Goal: Task Accomplishment & Management: Use online tool/utility

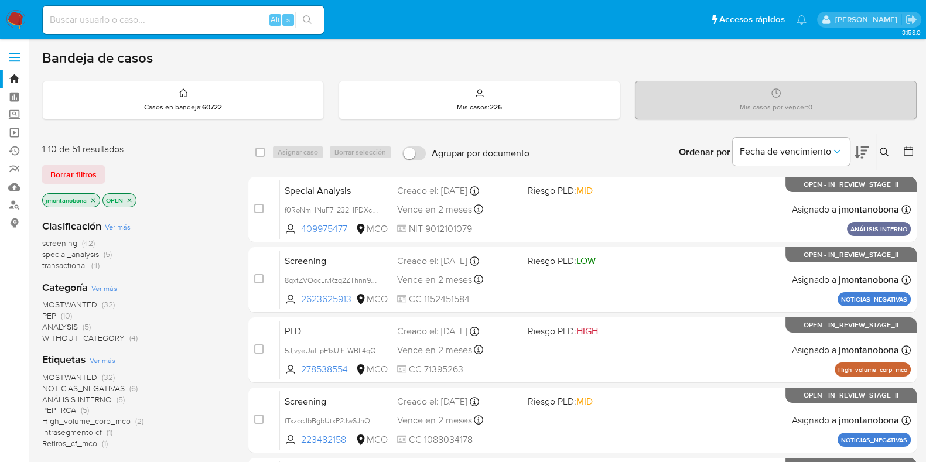
click at [91, 201] on icon "close-filter" at bounding box center [93, 200] width 7 height 7
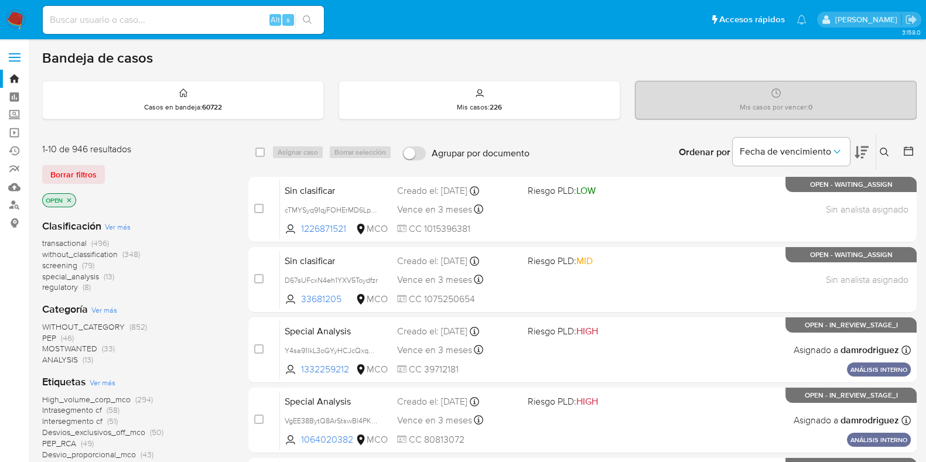
click at [70, 199] on icon "close-filter" at bounding box center [69, 200] width 4 height 4
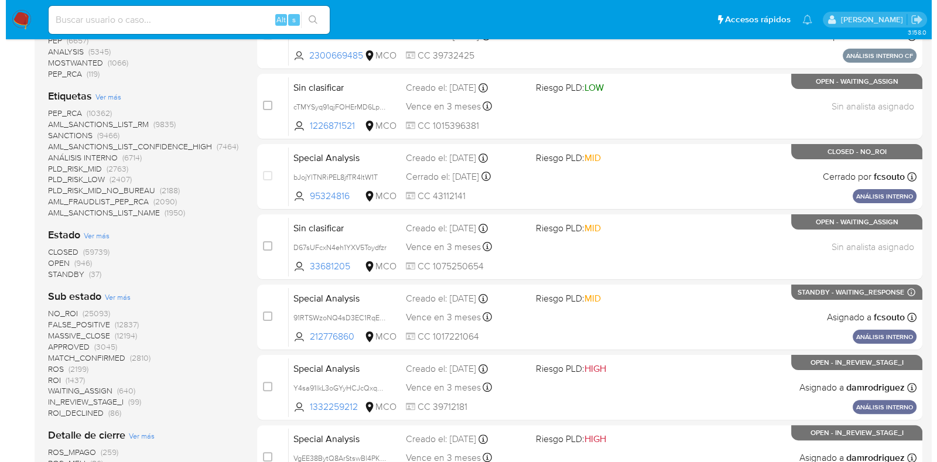
scroll to position [317, 0]
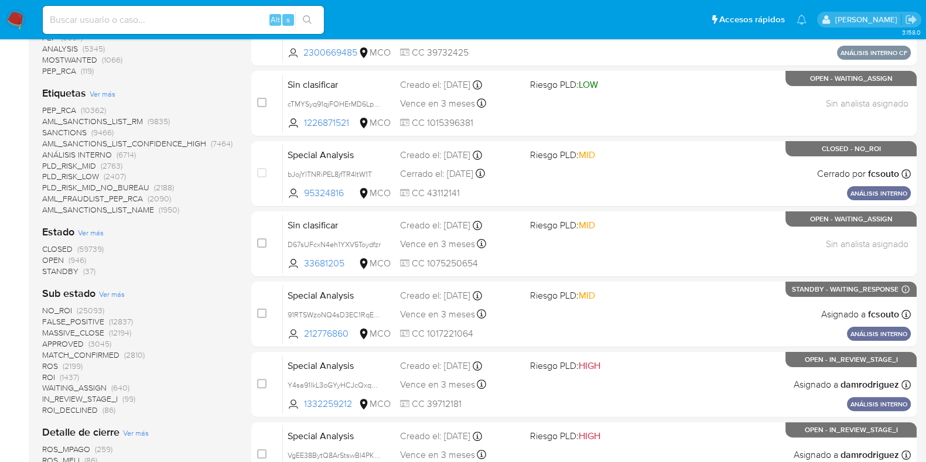
click at [96, 232] on span "Ver más" at bounding box center [91, 232] width 26 height 11
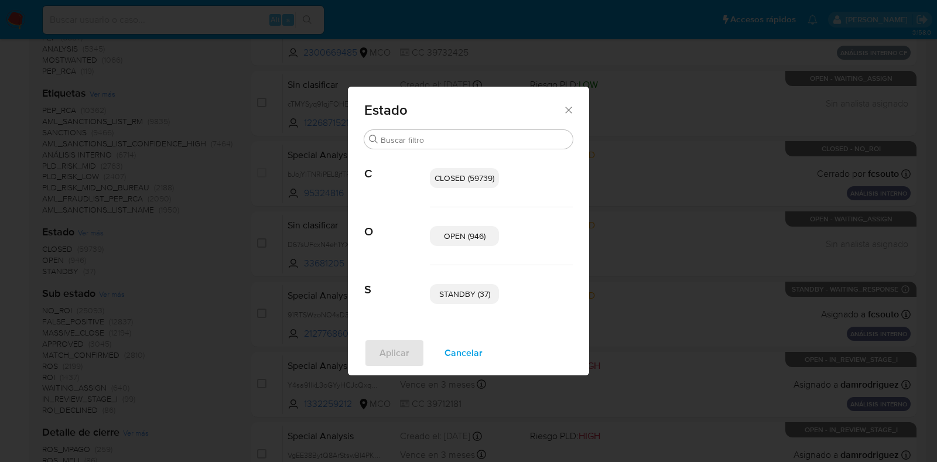
click at [461, 238] on span "OPEN (946)" at bounding box center [465, 236] width 42 height 12
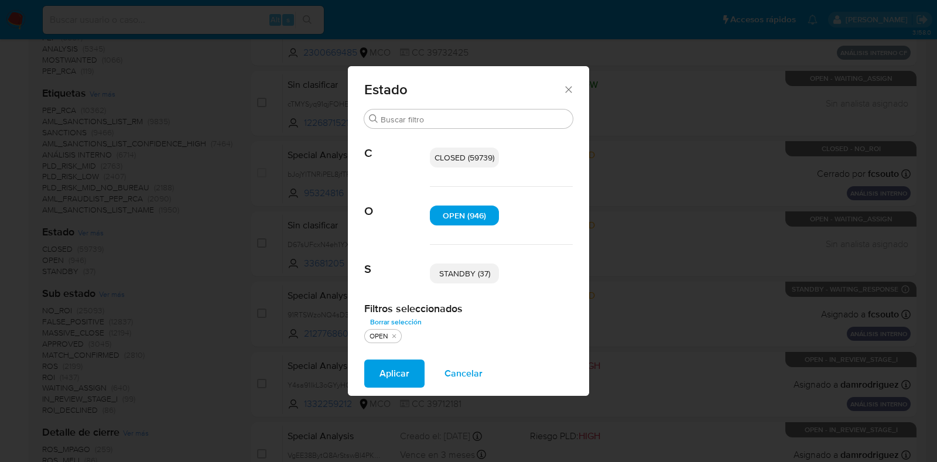
click at [463, 293] on div "STANDBY (37)" at bounding box center [501, 273] width 143 height 57
click at [470, 272] on span "STANDBY (37)" at bounding box center [464, 274] width 51 height 12
click at [407, 370] on span "Aplicar" at bounding box center [394, 374] width 30 height 26
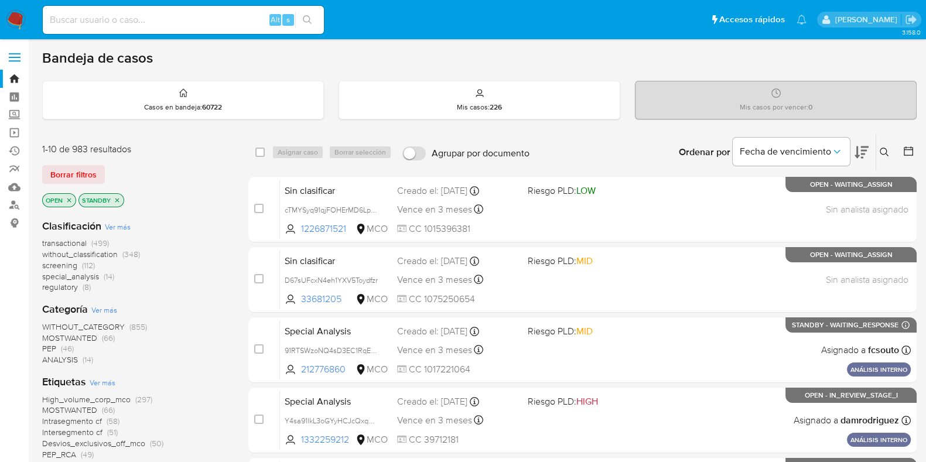
click at [128, 228] on span "Ver más" at bounding box center [118, 226] width 26 height 11
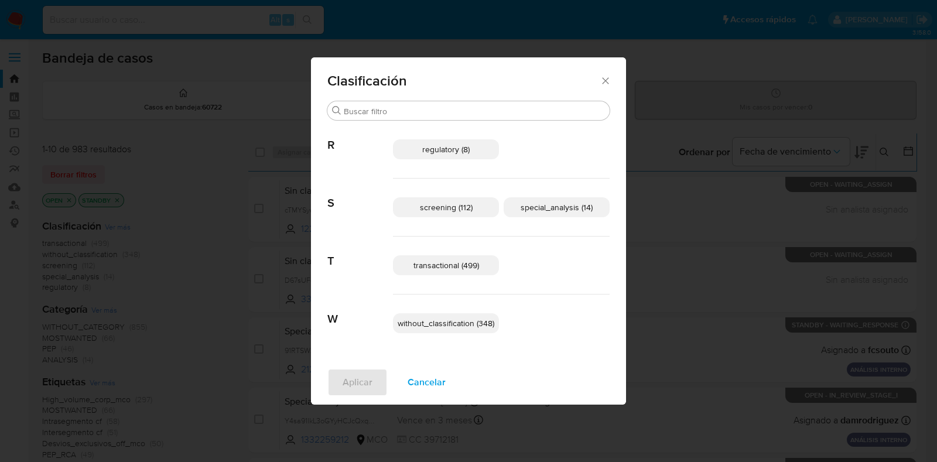
click at [457, 260] on span "transactional (499)" at bounding box center [446, 265] width 66 height 12
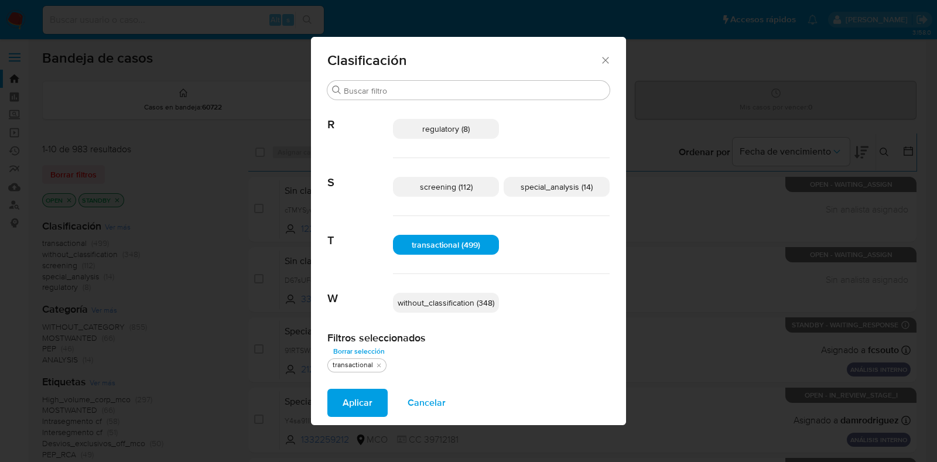
click at [536, 182] on span "special_analysis (14)" at bounding box center [557, 187] width 72 height 12
click at [375, 401] on button "Aplicar" at bounding box center [357, 403] width 60 height 28
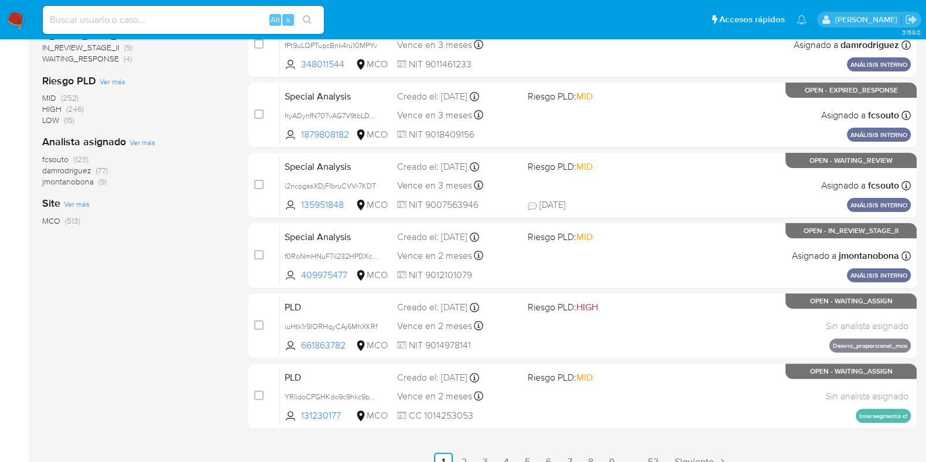
scroll to position [503, 0]
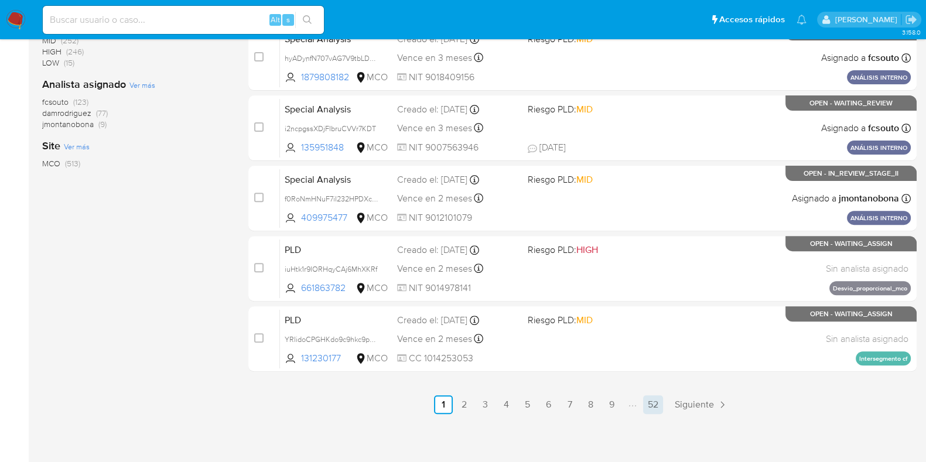
click at [652, 405] on link "52" at bounding box center [653, 404] width 20 height 19
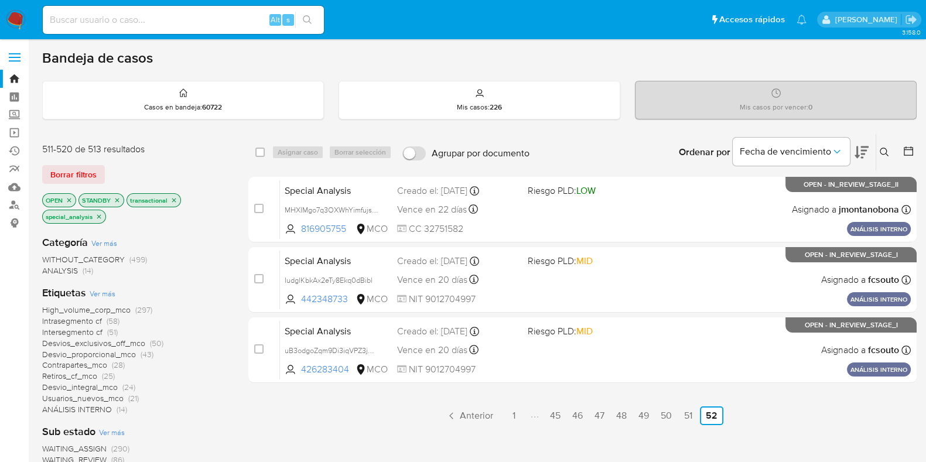
click at [100, 218] on icon "close-filter" at bounding box center [98, 216] width 7 height 7
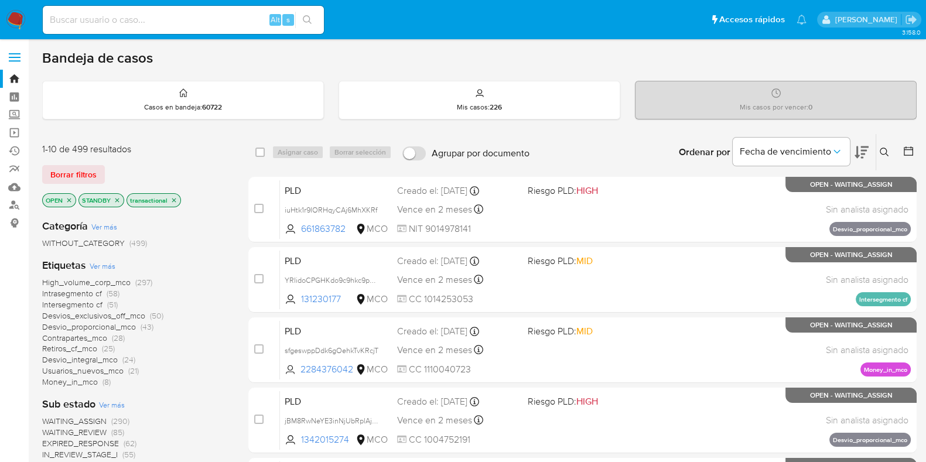
click at [173, 200] on icon "close-filter" at bounding box center [173, 200] width 7 height 7
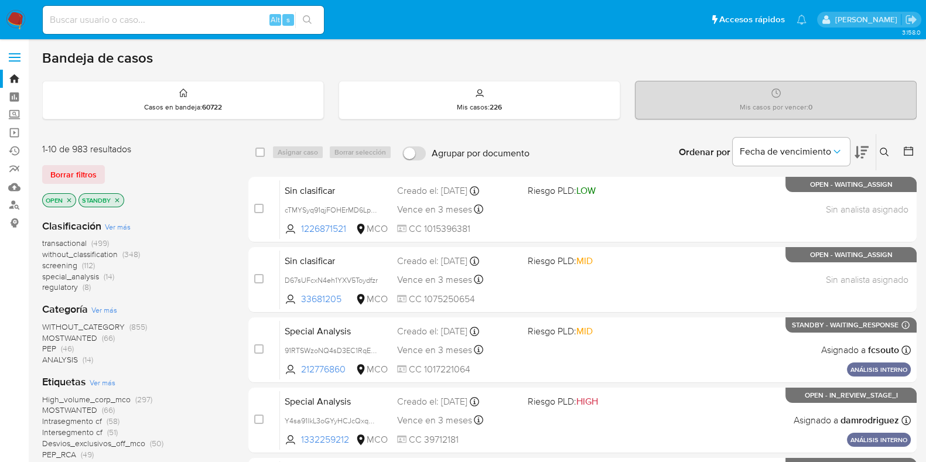
click at [113, 228] on span "Ver más" at bounding box center [118, 226] width 26 height 11
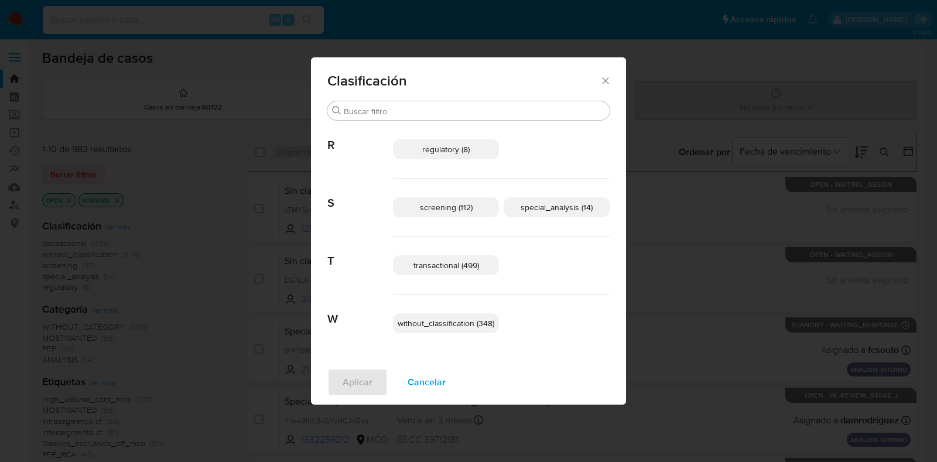
click at [465, 262] on span "transactional (499)" at bounding box center [446, 265] width 66 height 12
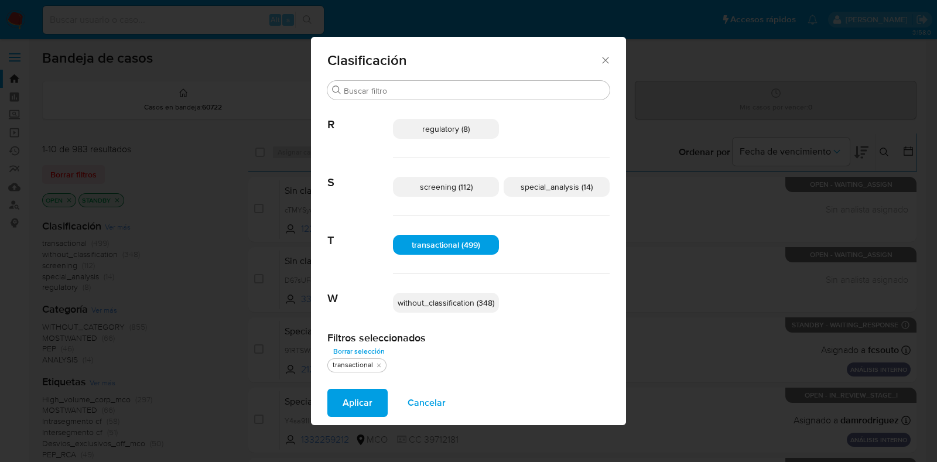
click at [362, 404] on span "Aplicar" at bounding box center [358, 403] width 30 height 26
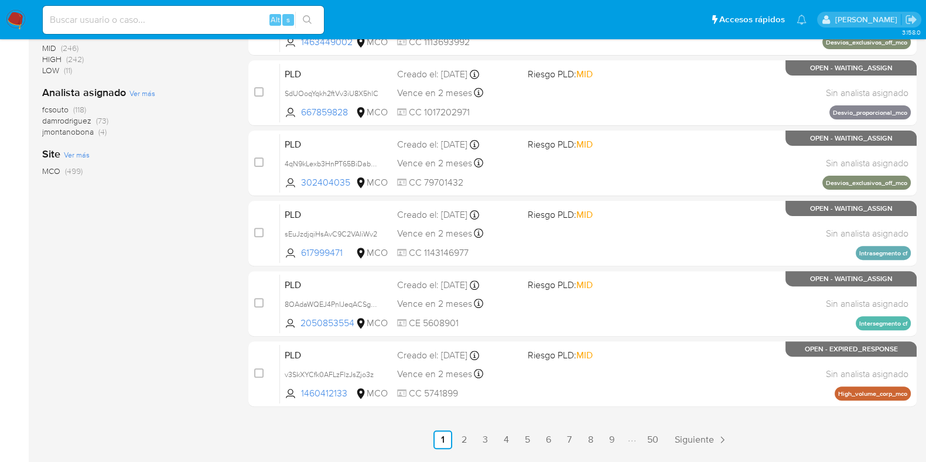
scroll to position [503, 0]
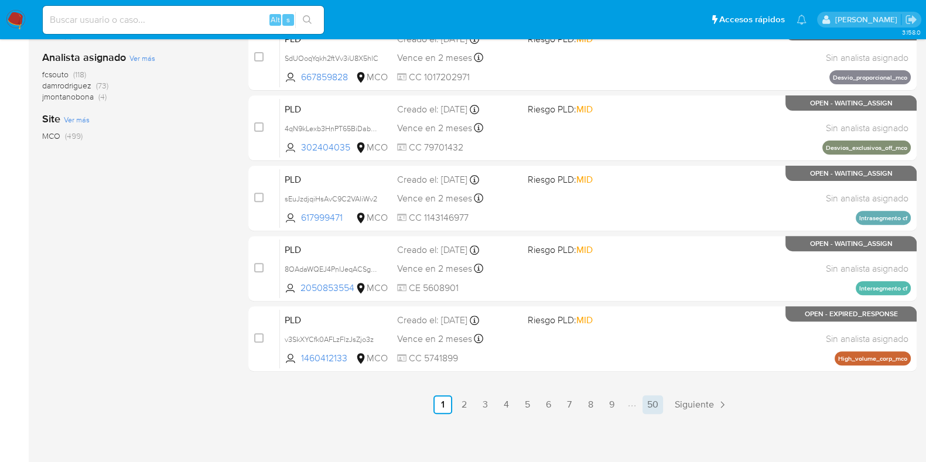
click at [655, 403] on link "50" at bounding box center [652, 404] width 20 height 19
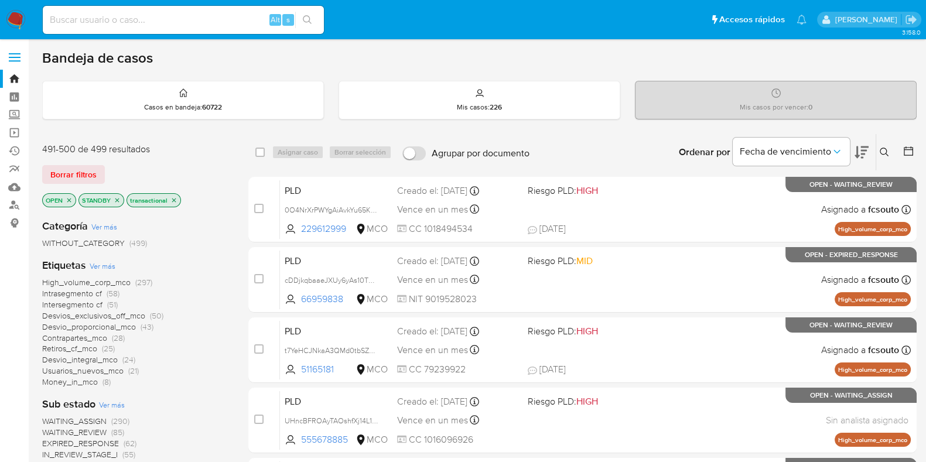
click at [172, 202] on icon "close-filter" at bounding box center [173, 200] width 7 height 7
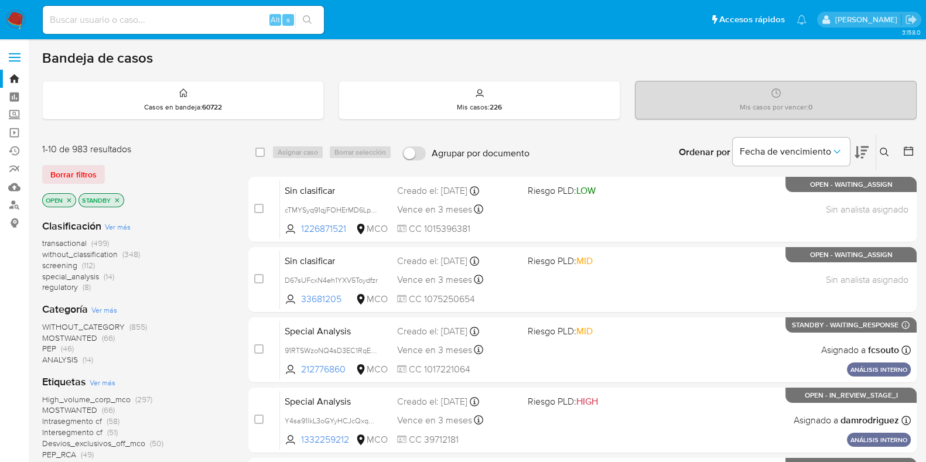
click at [121, 221] on span "Ver más" at bounding box center [118, 226] width 26 height 11
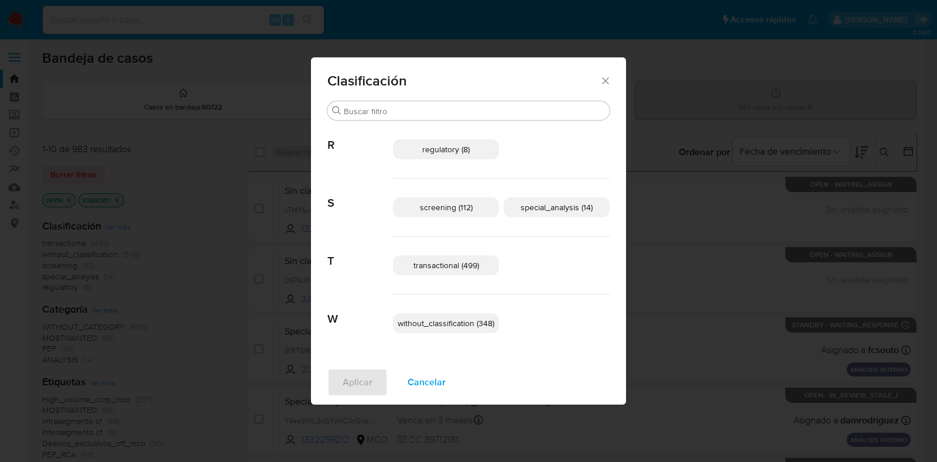
click at [468, 204] on span "screening (112)" at bounding box center [446, 207] width 53 height 12
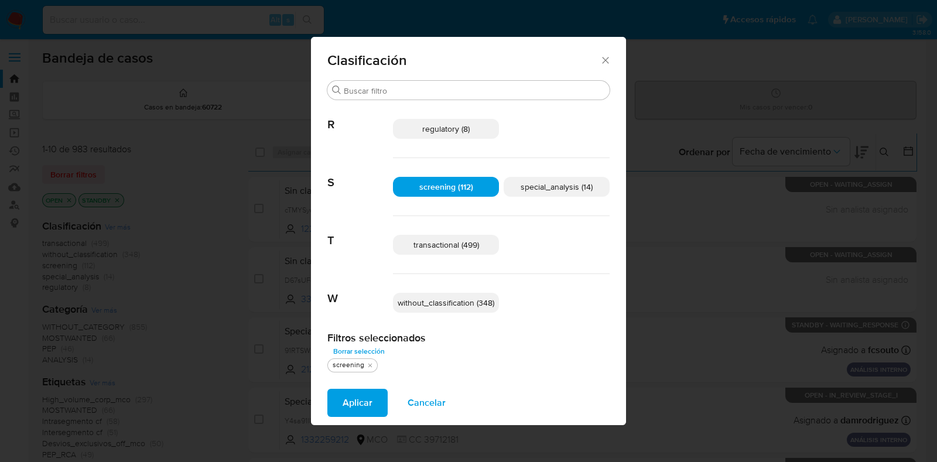
click at [367, 402] on span "Aplicar" at bounding box center [358, 403] width 30 height 26
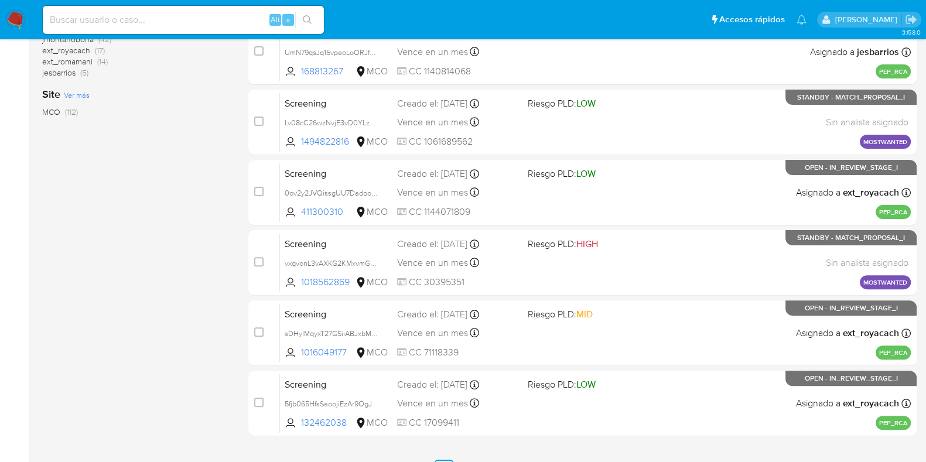
scroll to position [503, 0]
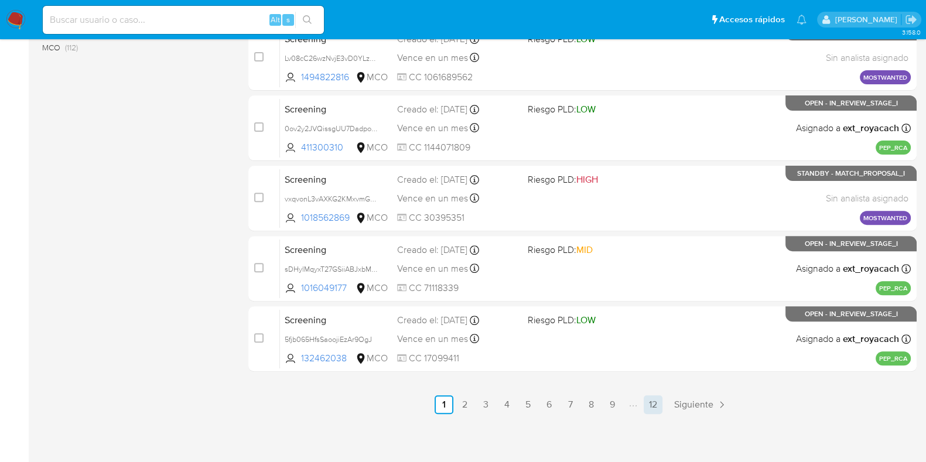
click at [644, 402] on link "12" at bounding box center [653, 404] width 19 height 19
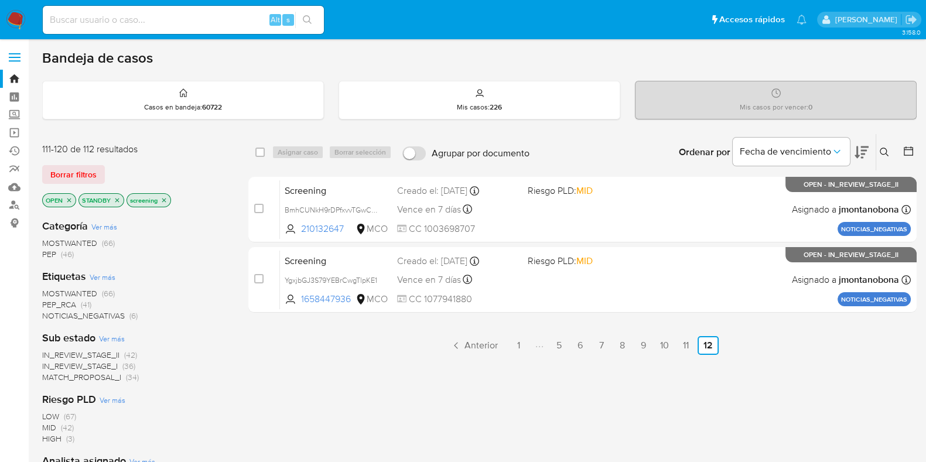
click at [68, 200] on icon "close-filter" at bounding box center [69, 200] width 4 height 4
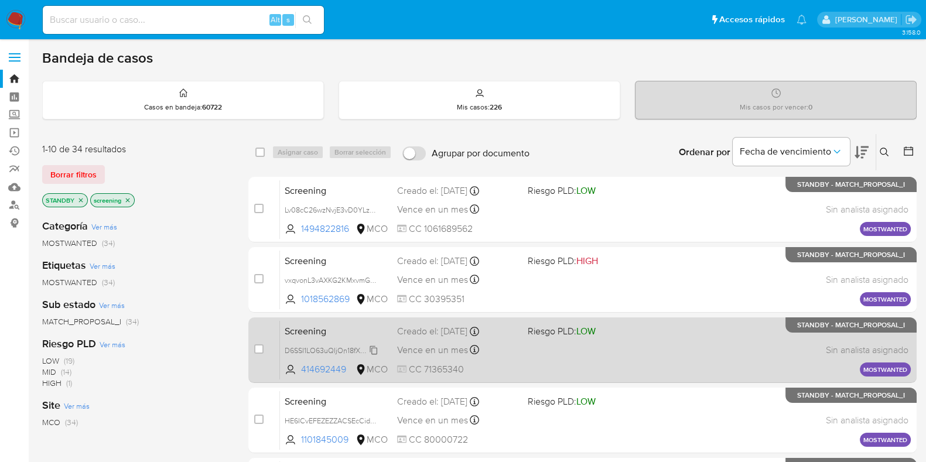
scroll to position [503, 0]
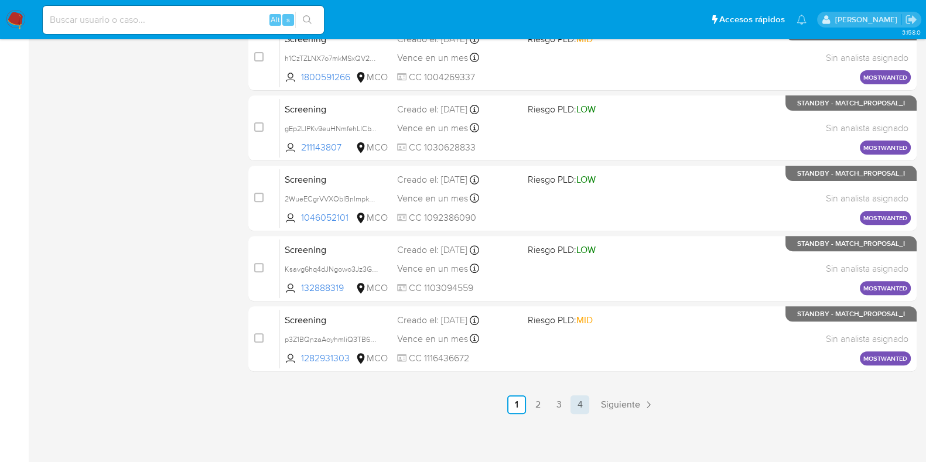
click at [580, 403] on link "4" at bounding box center [579, 404] width 19 height 19
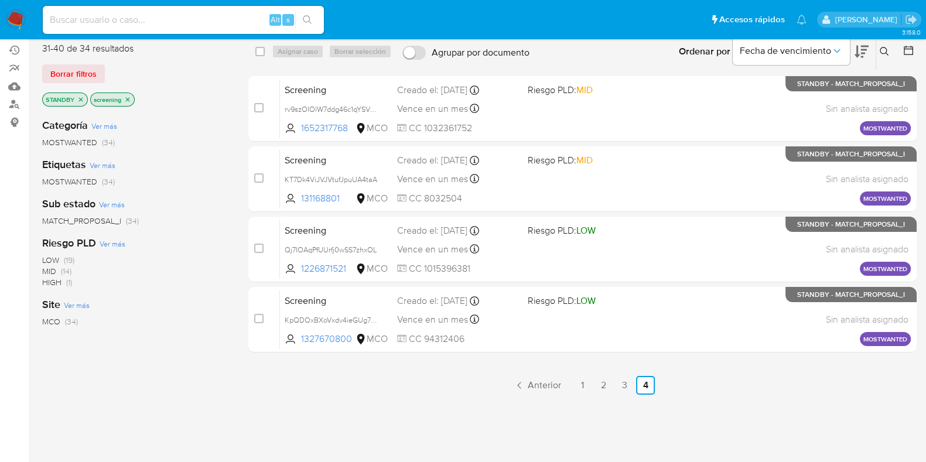
scroll to position [102, 0]
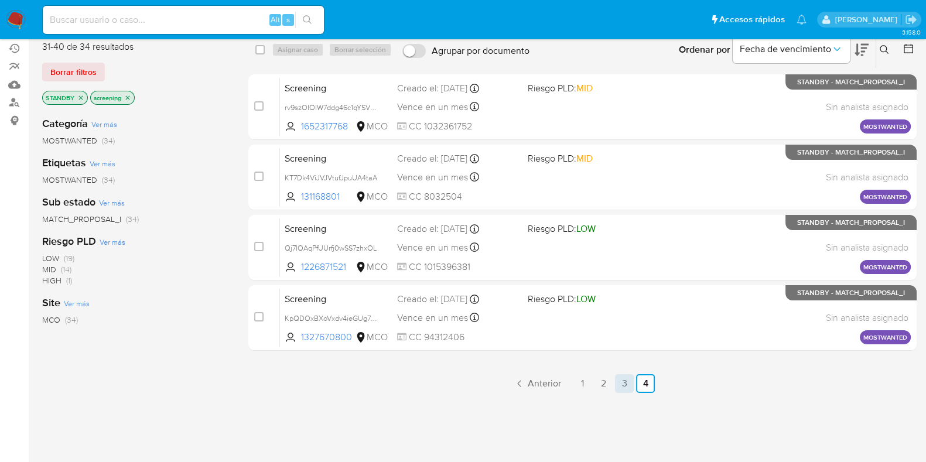
click at [627, 384] on link "3" at bounding box center [624, 383] width 19 height 19
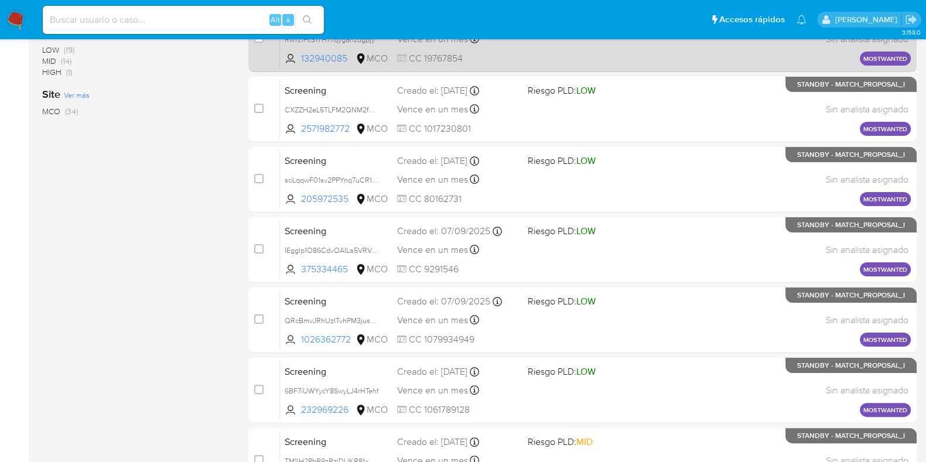
scroll to position [503, 0]
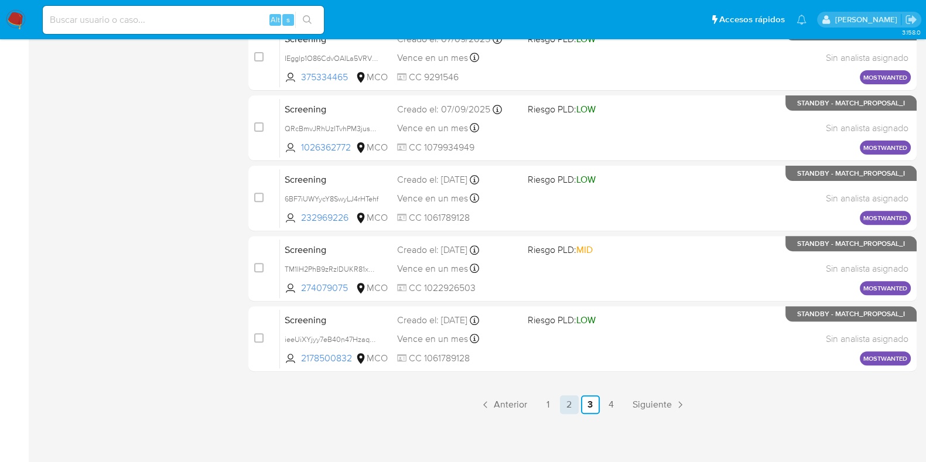
click at [568, 402] on link "2" at bounding box center [569, 404] width 19 height 19
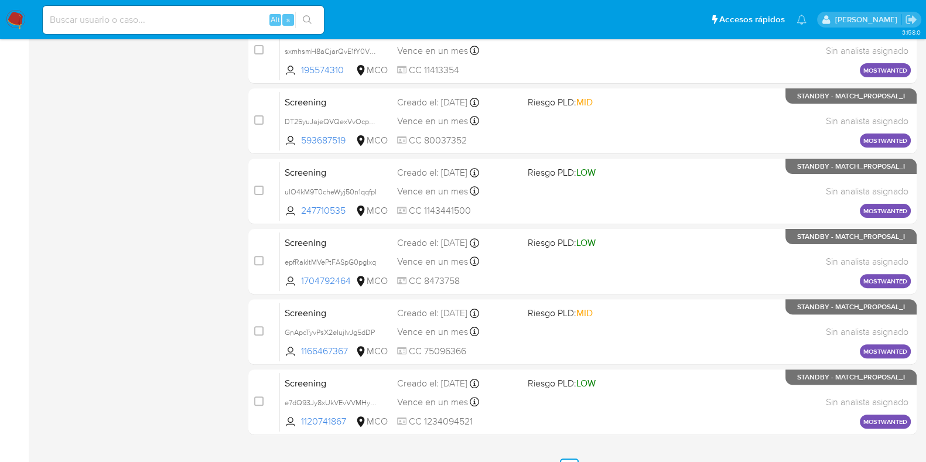
scroll to position [503, 0]
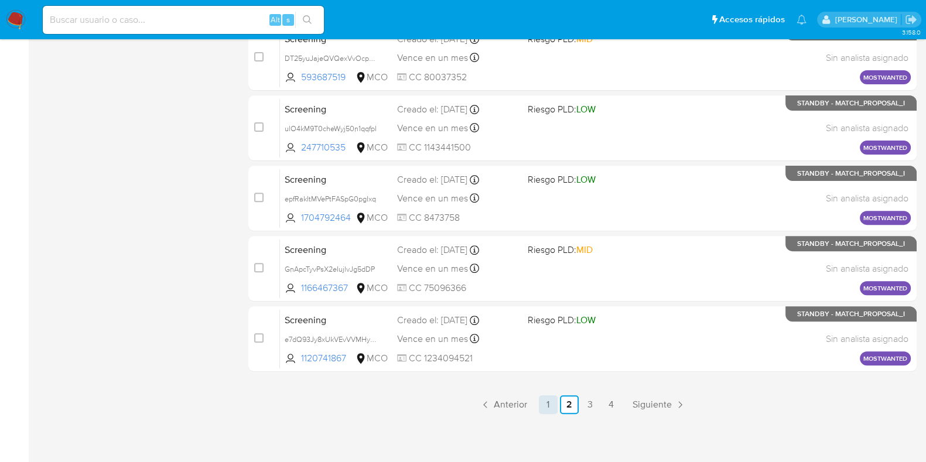
click at [545, 405] on link "1" at bounding box center [548, 404] width 19 height 19
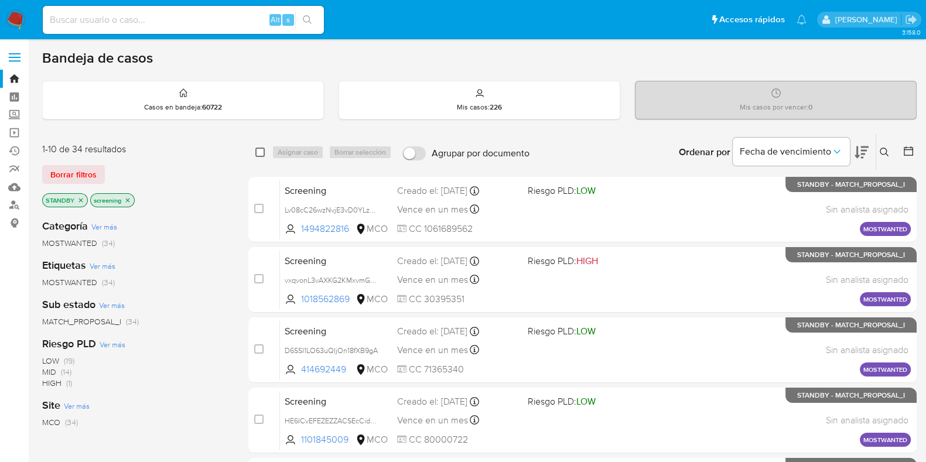
click at [259, 154] on input "checkbox" at bounding box center [259, 152] width 9 height 9
checkbox input "true"
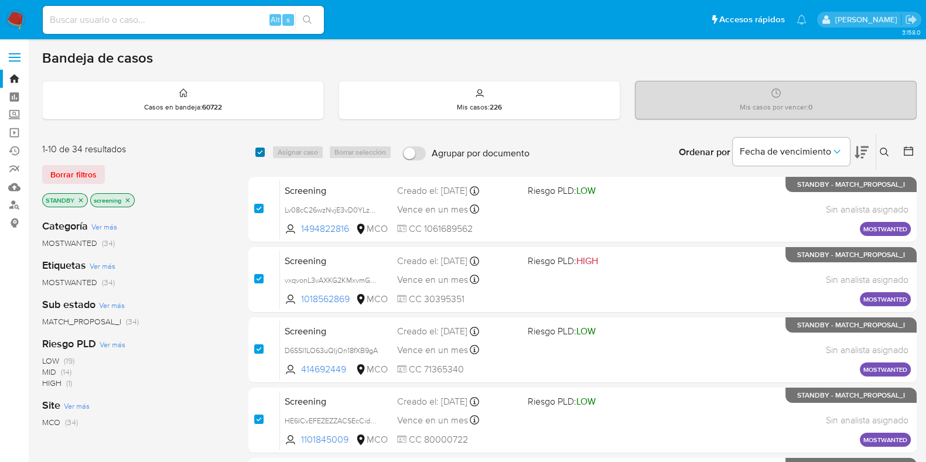
checkbox input "true"
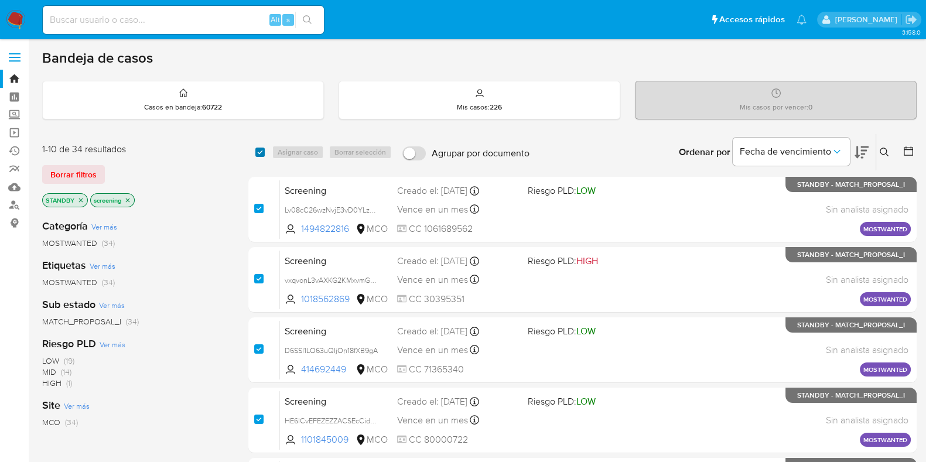
checkbox input "true"
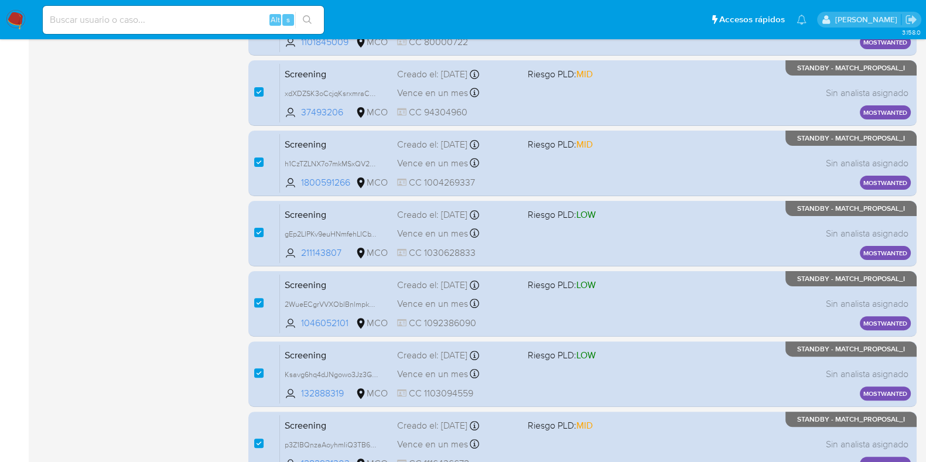
scroll to position [503, 0]
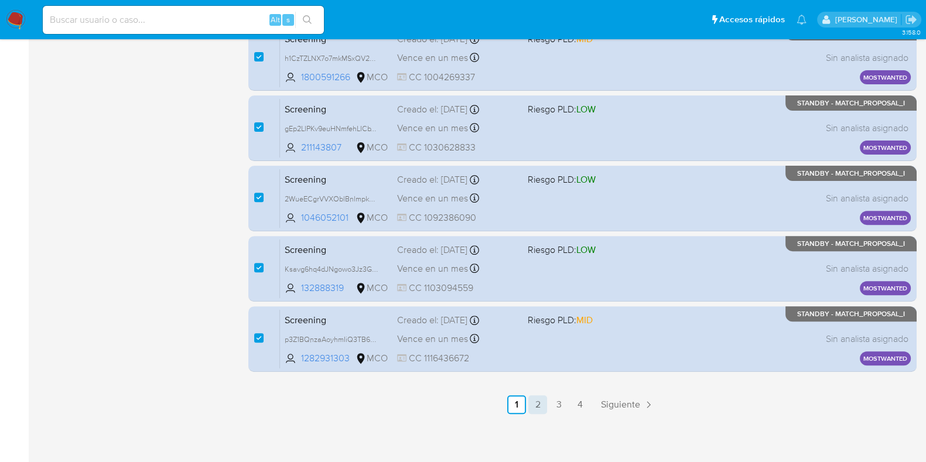
click at [536, 400] on link "2" at bounding box center [537, 404] width 19 height 19
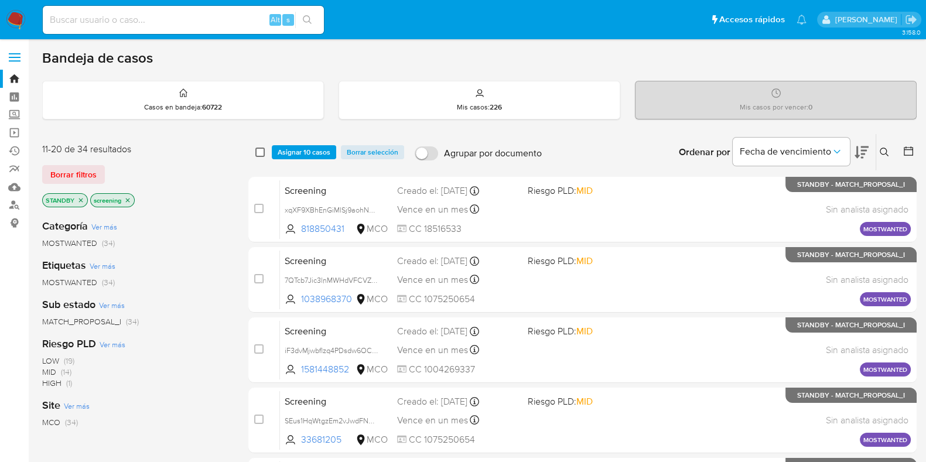
click at [259, 151] on input "checkbox" at bounding box center [259, 152] width 9 height 9
checkbox input "true"
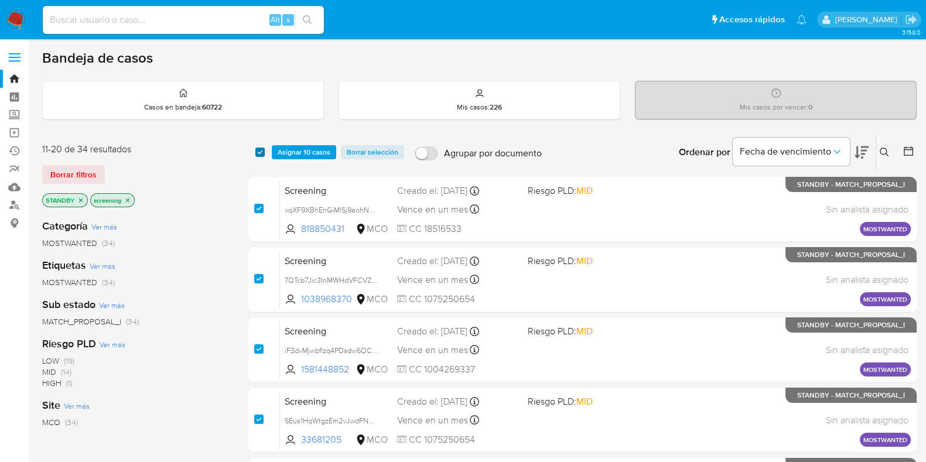
checkbox input "true"
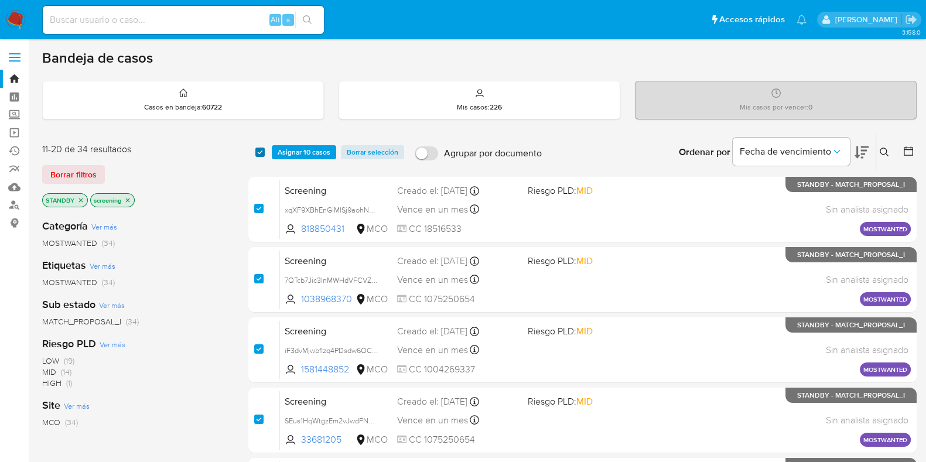
checkbox input "true"
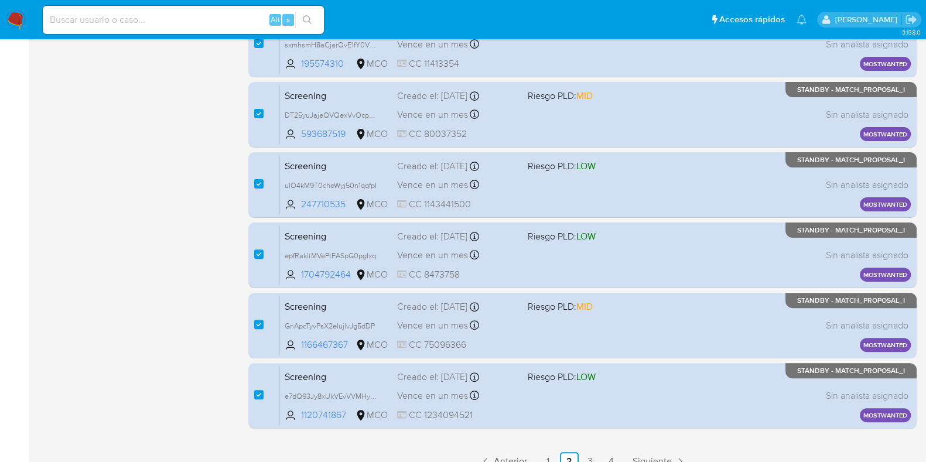
scroll to position [503, 0]
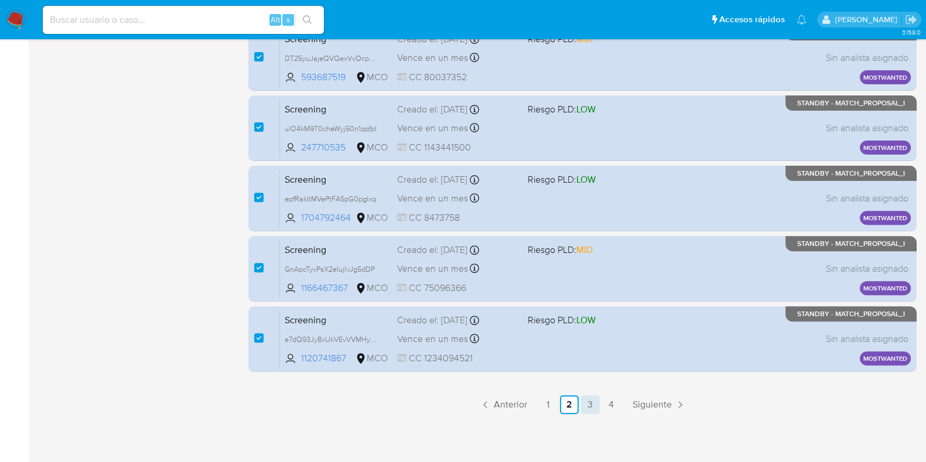
click at [586, 402] on link "3" at bounding box center [590, 404] width 19 height 19
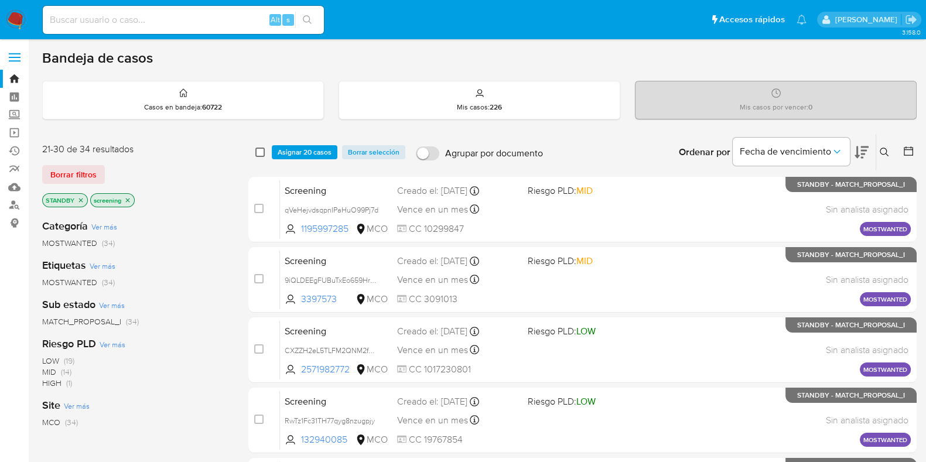
click at [259, 151] on input "checkbox" at bounding box center [259, 152] width 9 height 9
checkbox input "true"
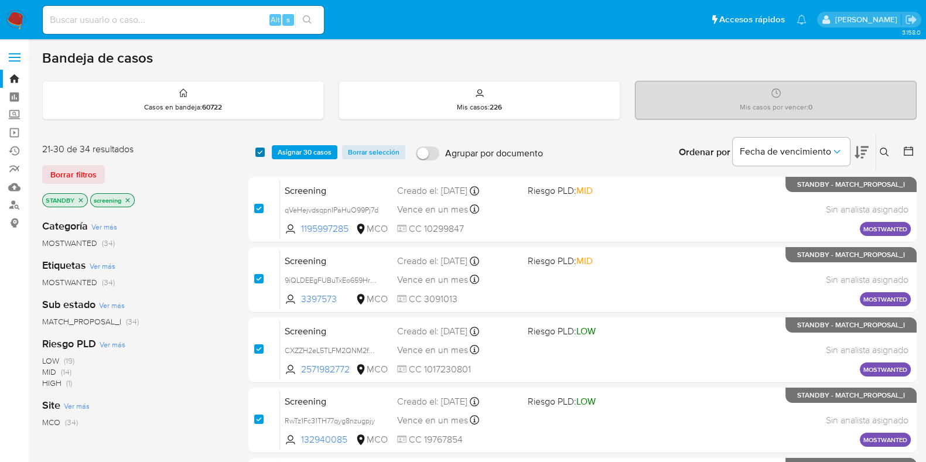
checkbox input "true"
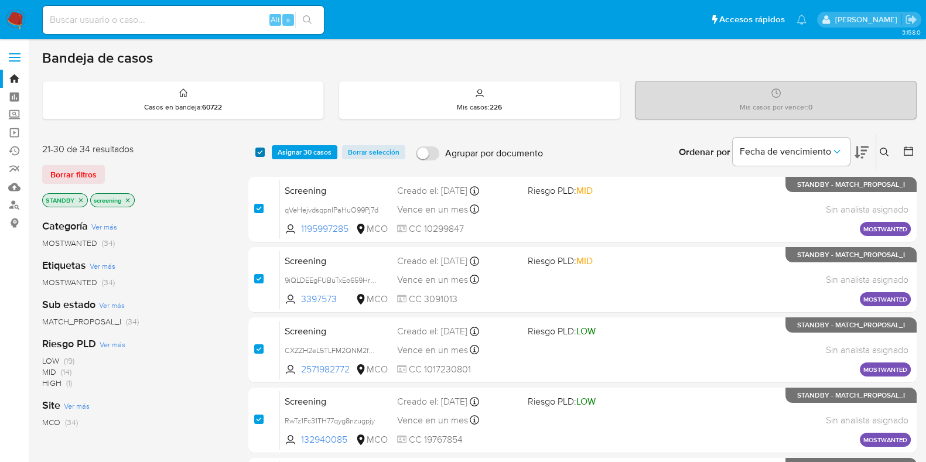
checkbox input "true"
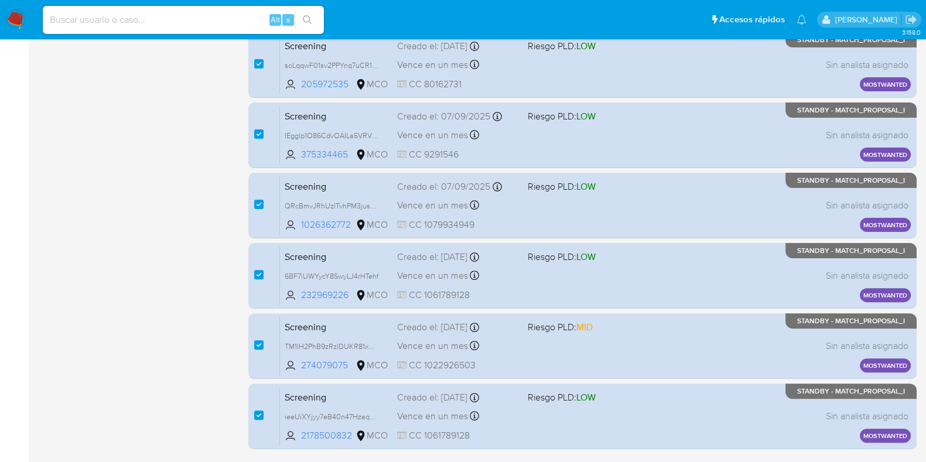
scroll to position [503, 0]
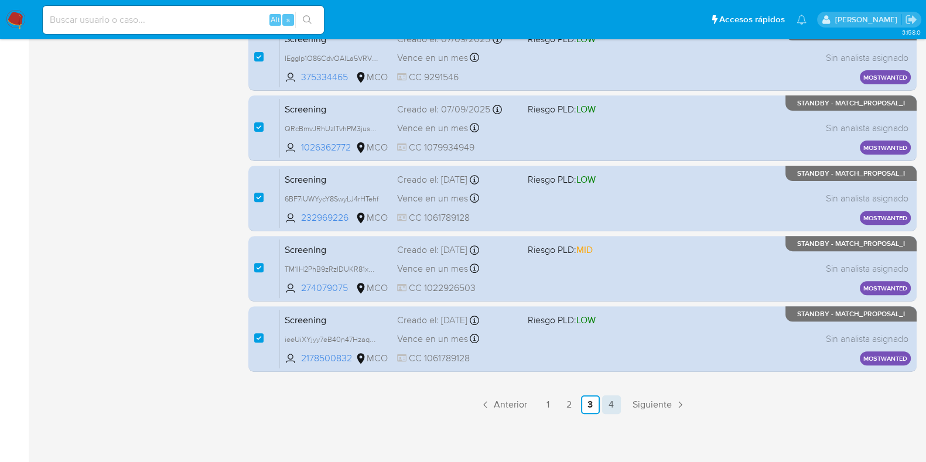
click at [609, 402] on link "4" at bounding box center [611, 404] width 19 height 19
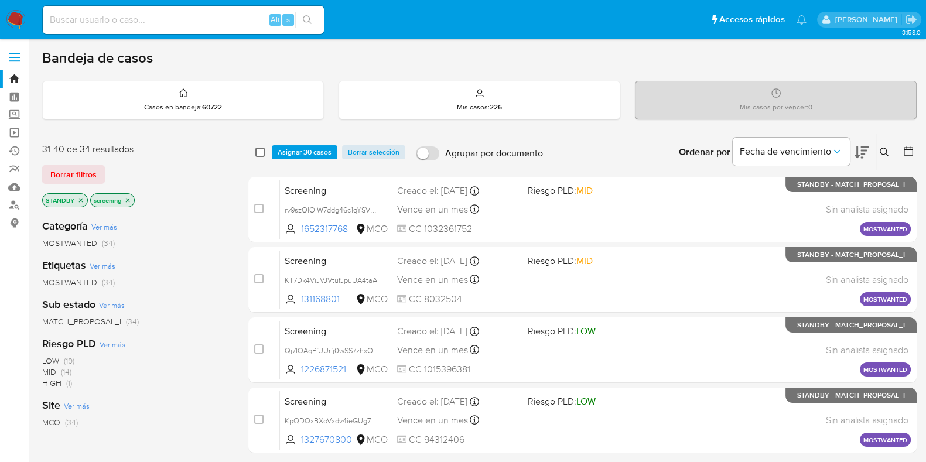
click at [261, 151] on input "checkbox" at bounding box center [259, 152] width 9 height 9
checkbox input "true"
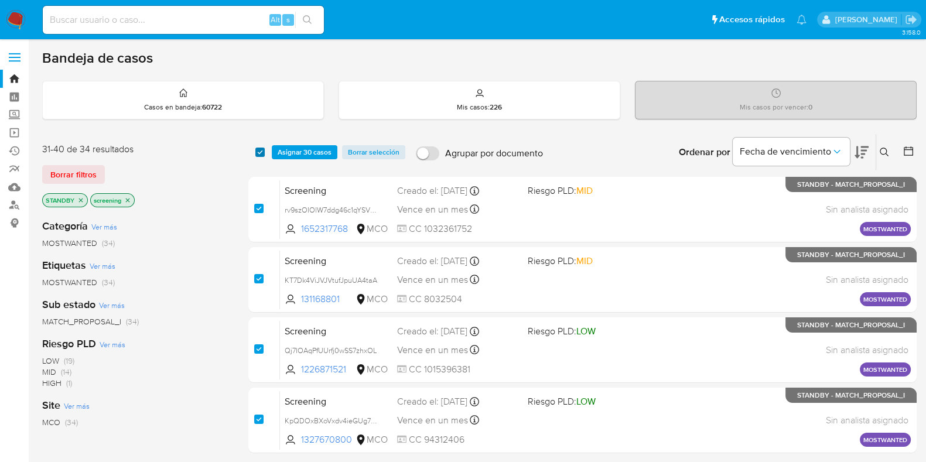
checkbox input "true"
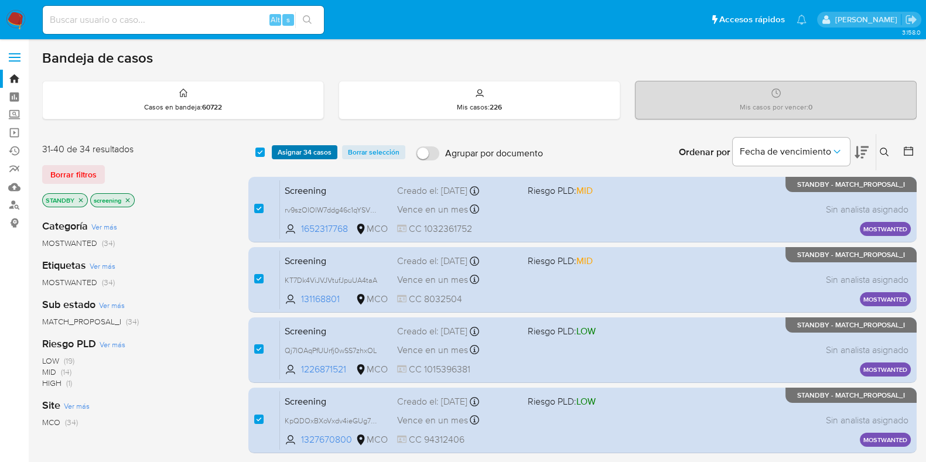
click at [316, 146] on span "Asignar 34 casos" at bounding box center [305, 152] width 54 height 12
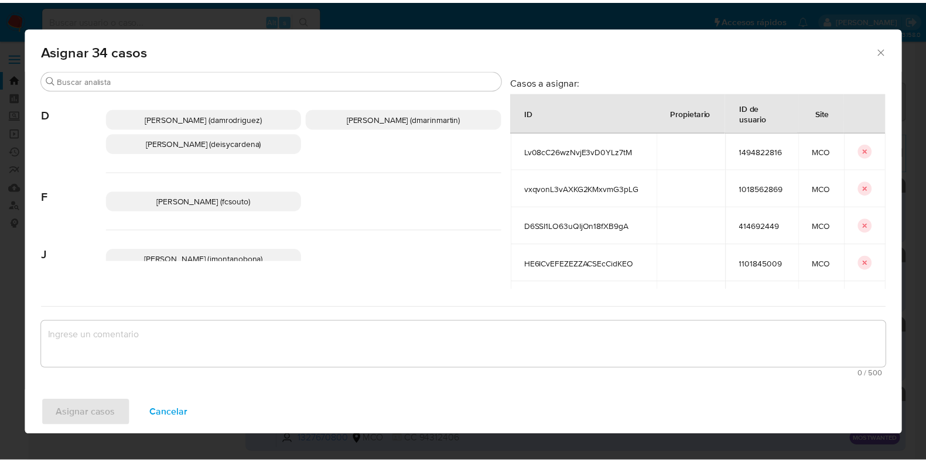
scroll to position [77, 0]
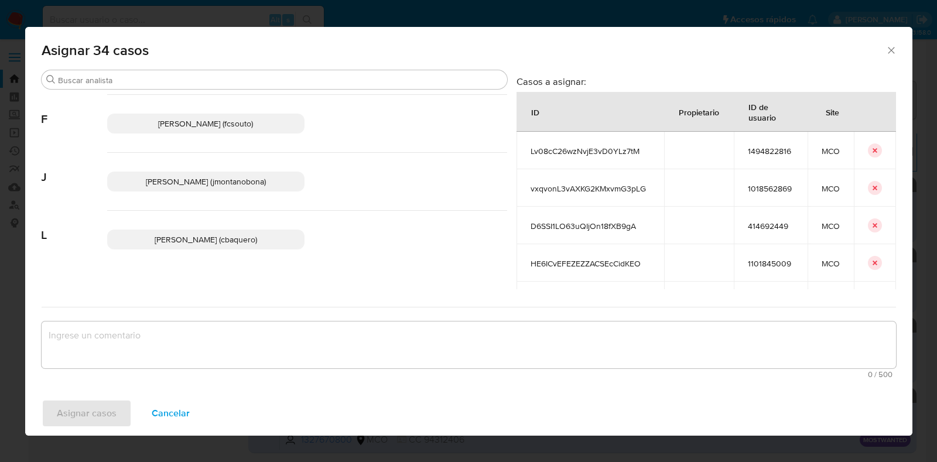
click at [230, 181] on span "[PERSON_NAME] (jmontanobona)" at bounding box center [206, 182] width 120 height 12
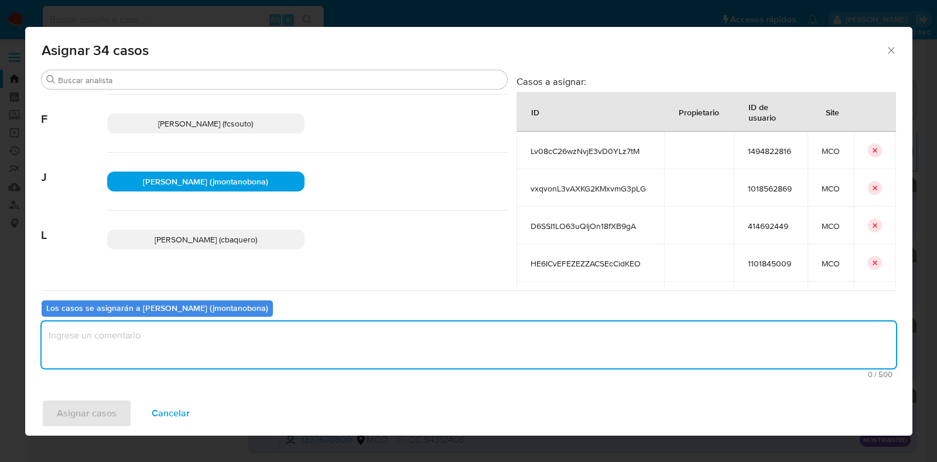
click at [173, 344] on textarea "assign-modal" at bounding box center [469, 345] width 854 height 47
type textarea "asignación"
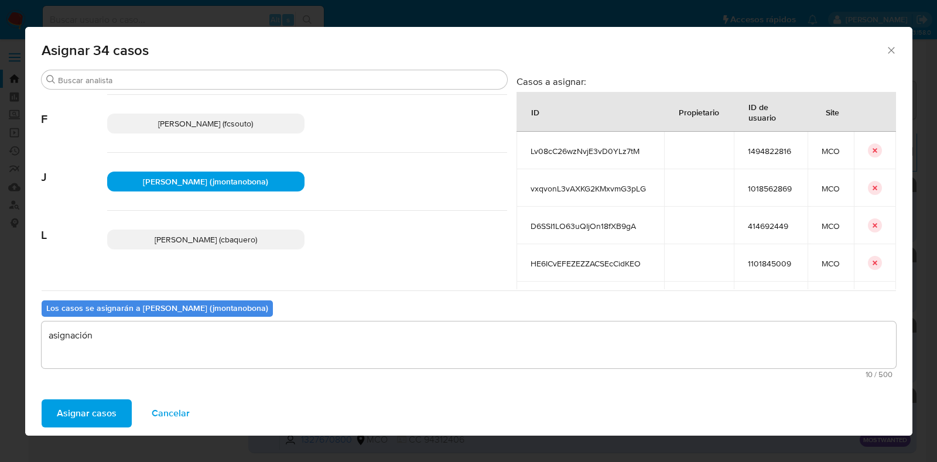
click at [102, 403] on span "Asignar casos" at bounding box center [87, 414] width 60 height 26
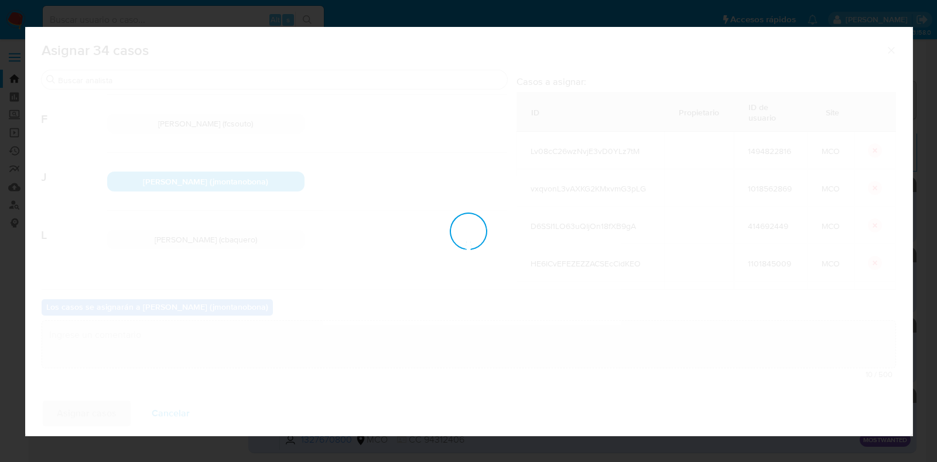
checkbox input "false"
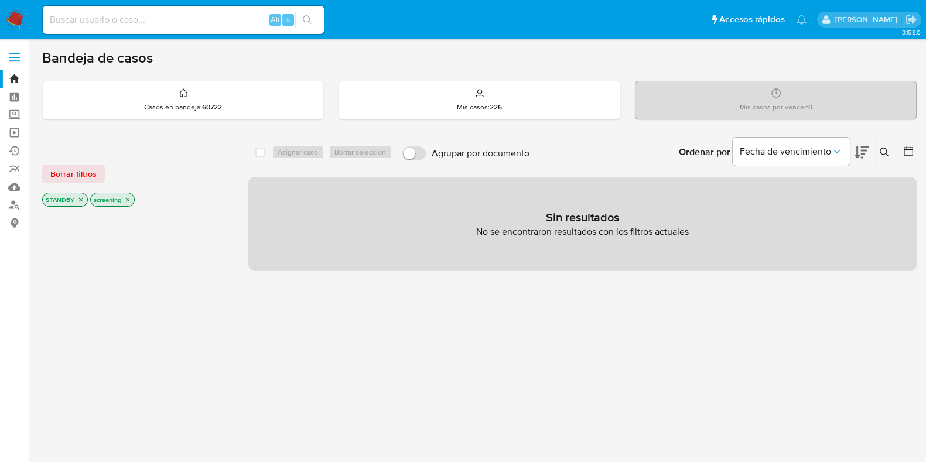
click at [81, 197] on icon "close-filter" at bounding box center [80, 199] width 7 height 7
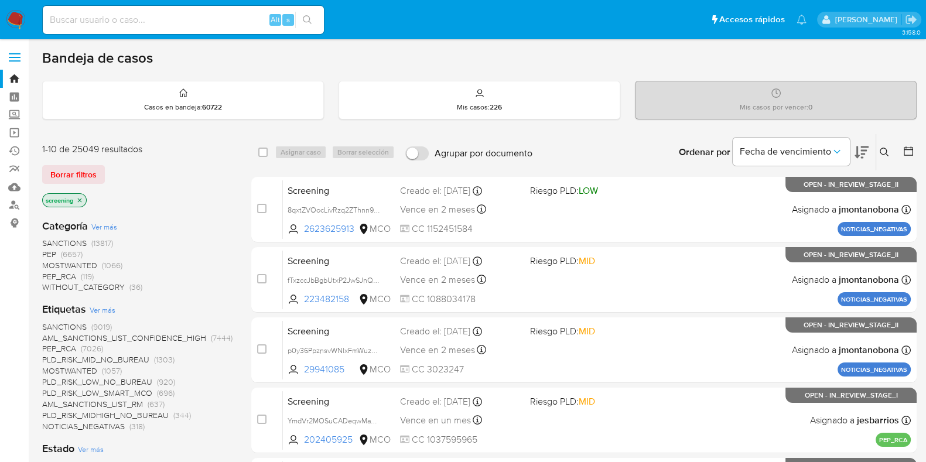
click at [82, 197] on icon "close-filter" at bounding box center [79, 200] width 7 height 7
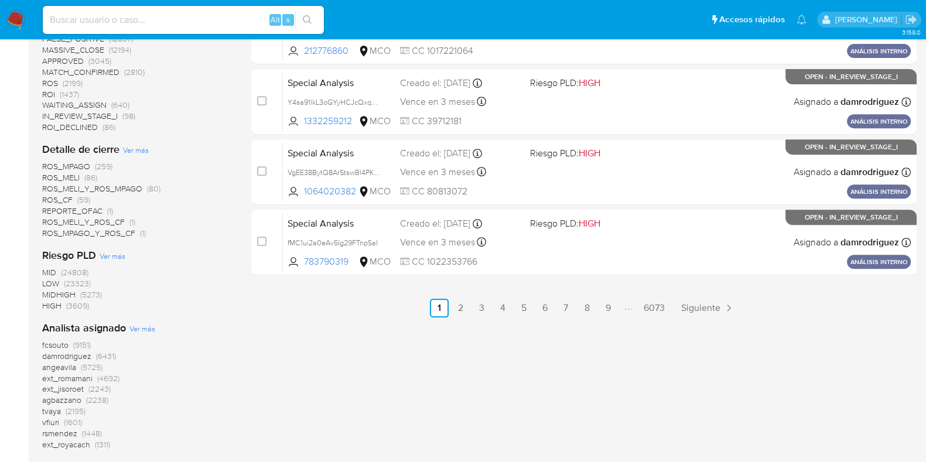
scroll to position [732, 0]
